Goal: Transaction & Acquisition: Purchase product/service

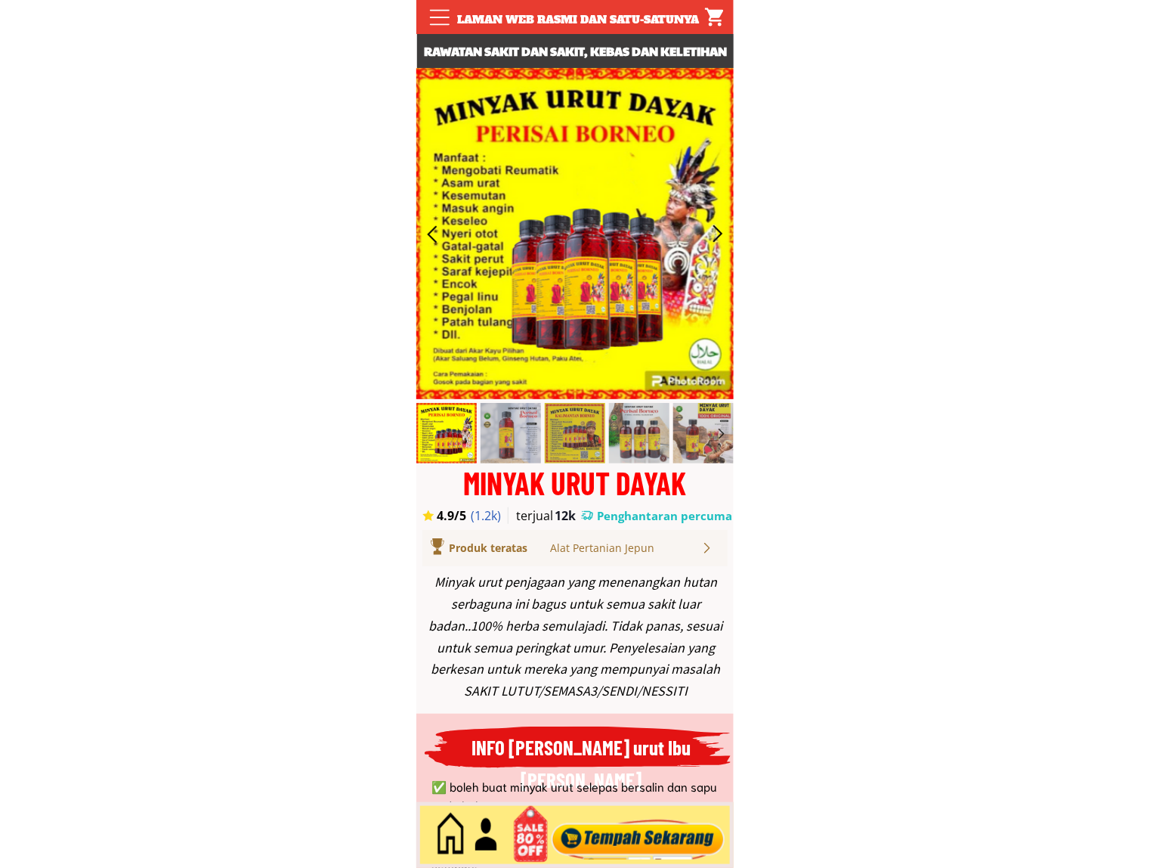
click at [620, 831] on div at bounding box center [638, 835] width 183 height 50
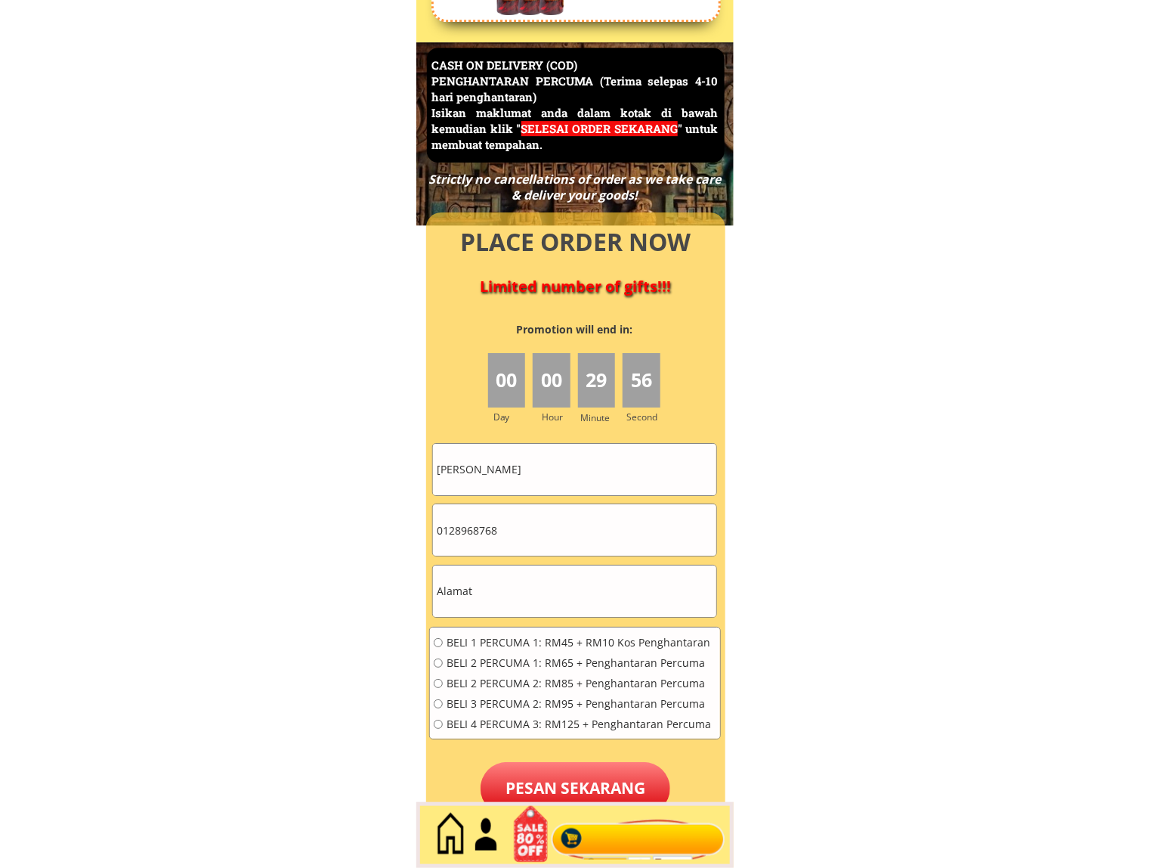
scroll to position [6557, 0]
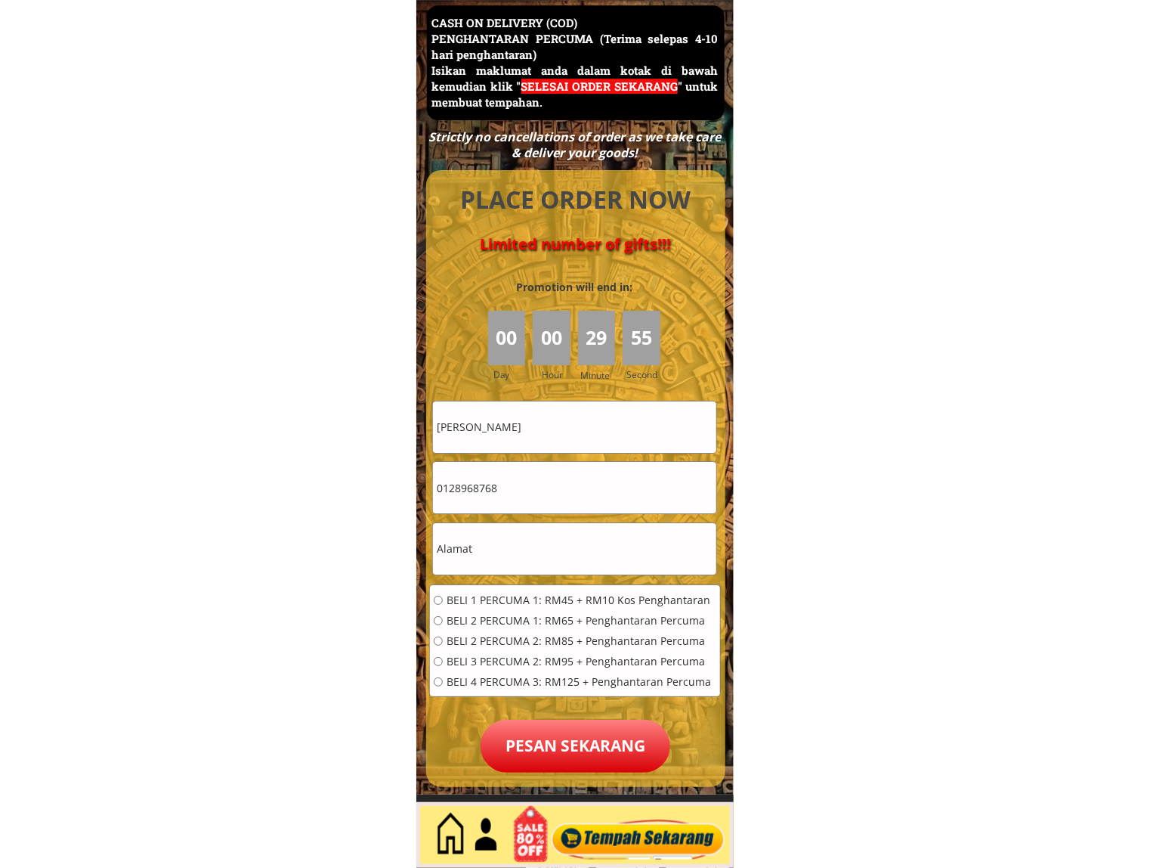
click at [548, 416] on input "[PERSON_NAME]" at bounding box center [574, 426] width 283 height 51
click at [546, 416] on input "[PERSON_NAME]" at bounding box center [574, 426] width 283 height 51
paste input "0162244758"
click at [542, 429] on input "0162244758" at bounding box center [574, 426] width 283 height 51
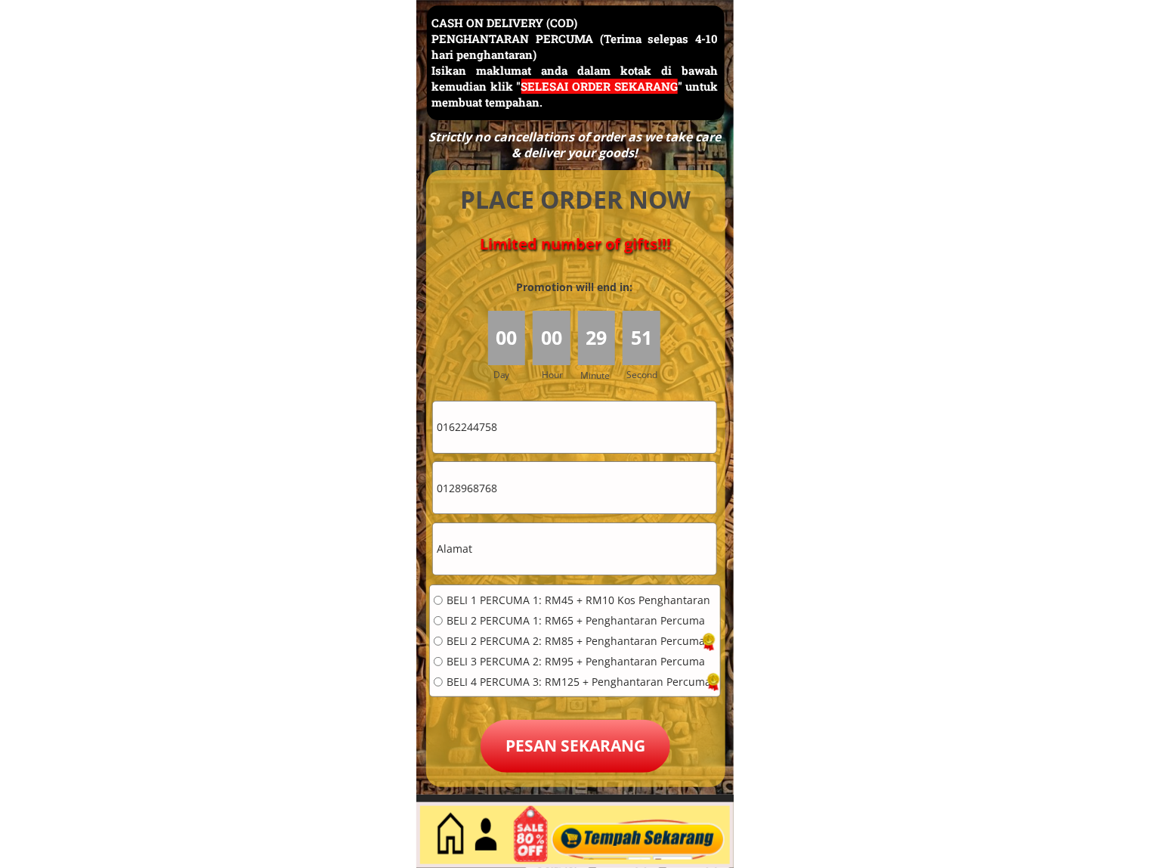
click at [542, 429] on input "0162244758" at bounding box center [574, 426] width 283 height 51
paste input "Amat@Ahmad"
type input "Amat@Ahmad"
click at [577, 504] on input "0128968768" at bounding box center [574, 487] width 283 height 51
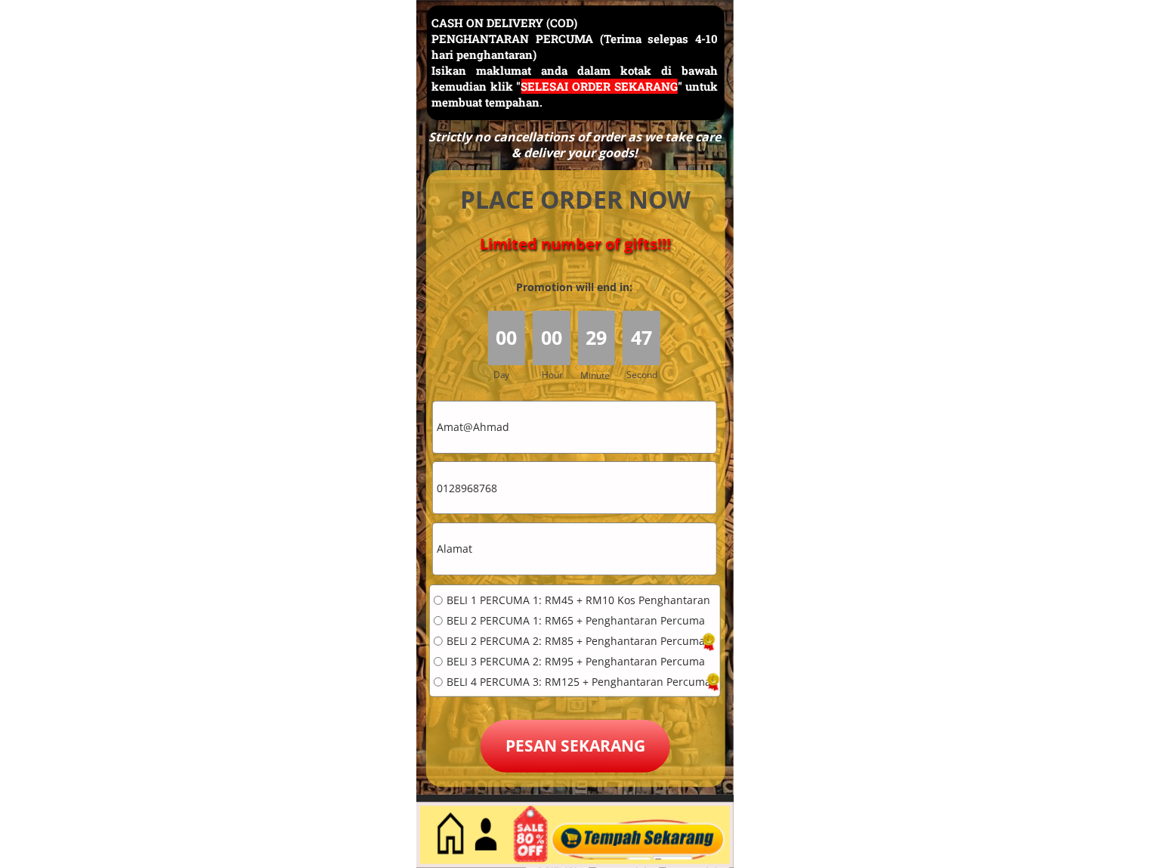
click at [577, 504] on input "0128968768" at bounding box center [574, 487] width 283 height 51
paste input "6224475"
type input "0162244758"
click at [537, 530] on input "text" at bounding box center [574, 548] width 283 height 51
paste input "Lot [DOMAIN_NAME] pantai W.P.Labuan.87000.W.P.Labuan"
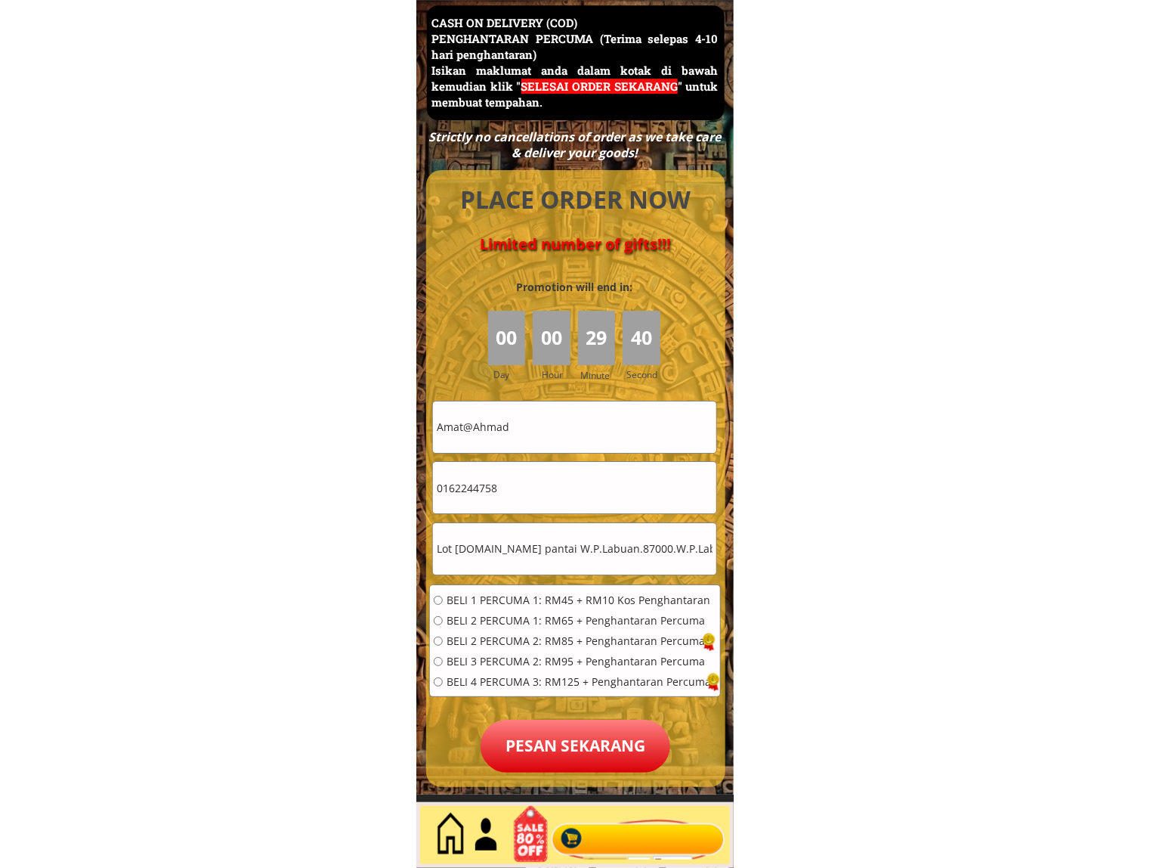
type input "Lot [DOMAIN_NAME] pantai W.P.Labuan.87000.W.P.Labuan"
click at [485, 601] on span "BELI 1 PERCUMA 1: RM45 + RM10 Kos Penghantaran" at bounding box center [579, 600] width 265 height 11
radio input "true"
click at [537, 741] on p "Pesan sekarang" at bounding box center [576, 745] width 190 height 53
